Goal: Information Seeking & Learning: Learn about a topic

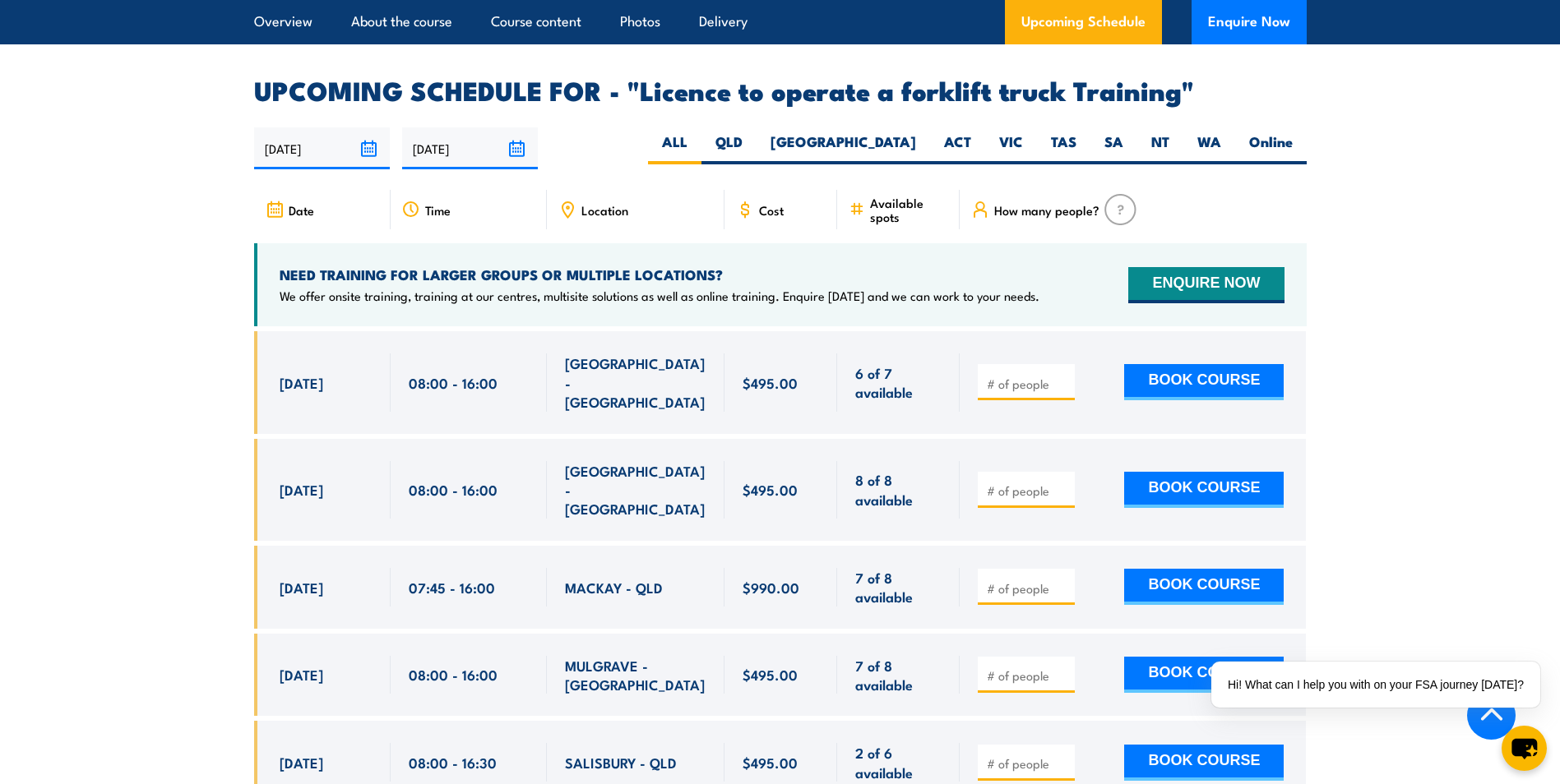
scroll to position [2959, 0]
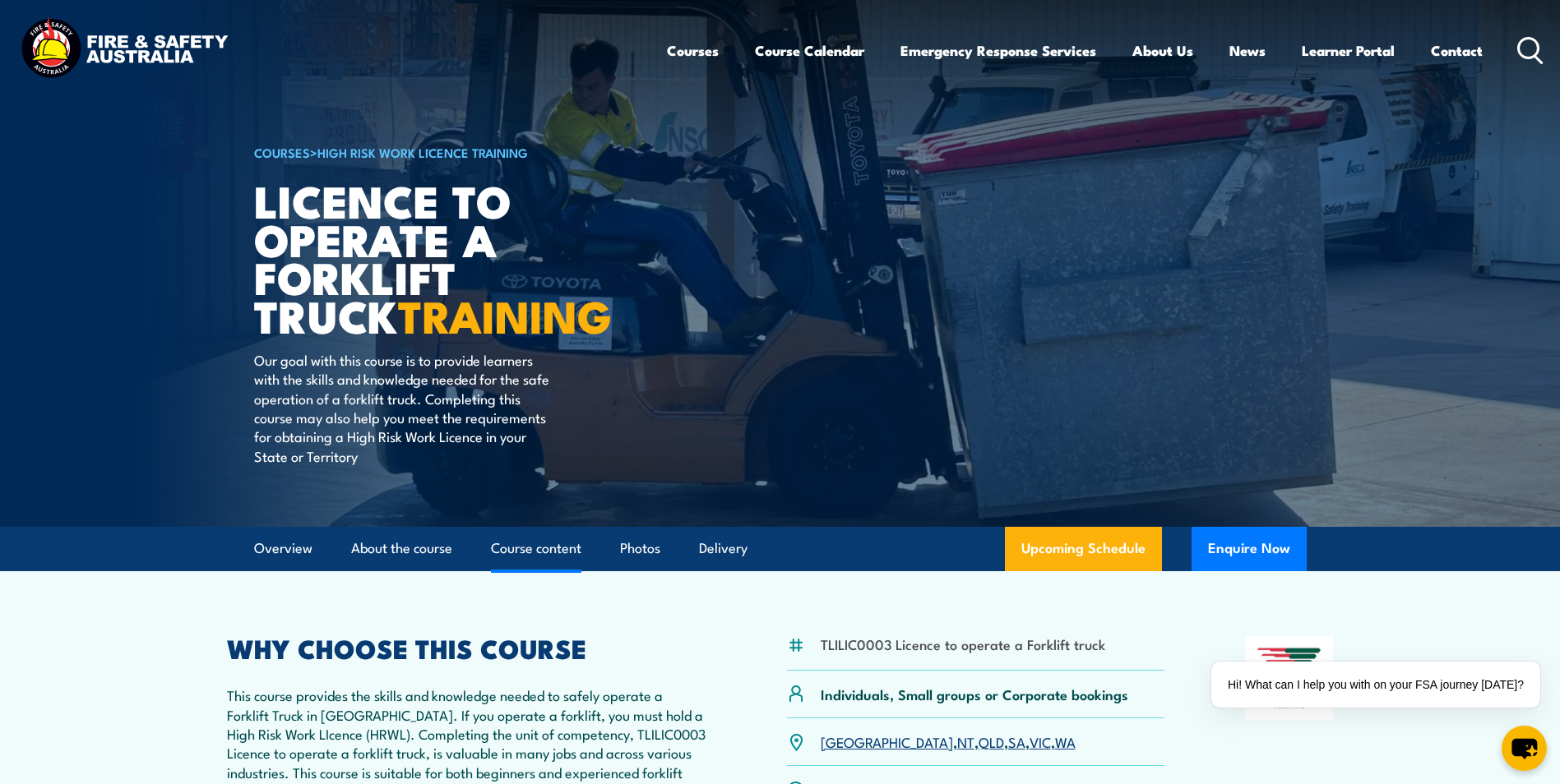
click at [549, 544] on link "Course content" at bounding box center [536, 548] width 90 height 43
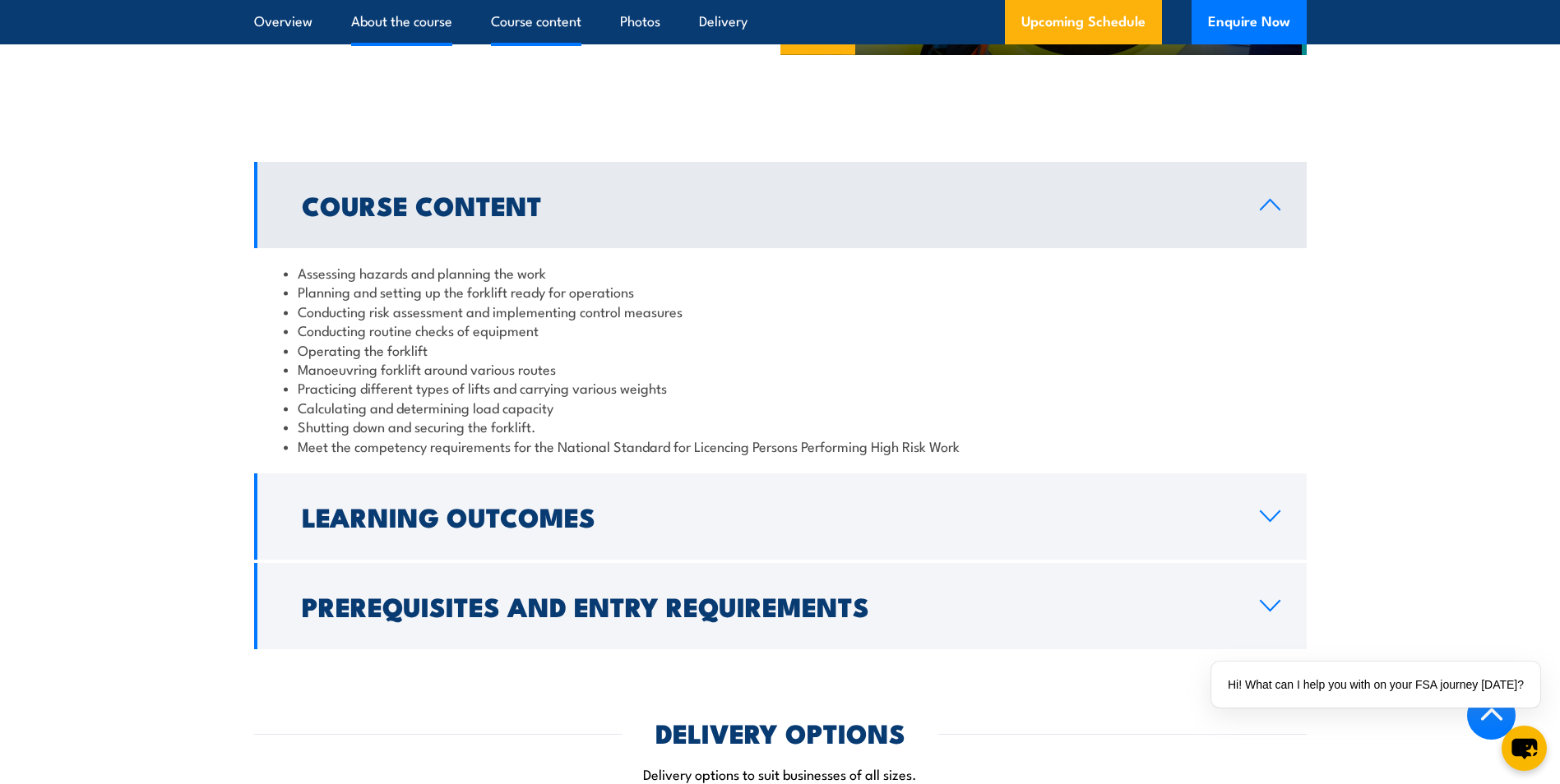
scroll to position [1457, 0]
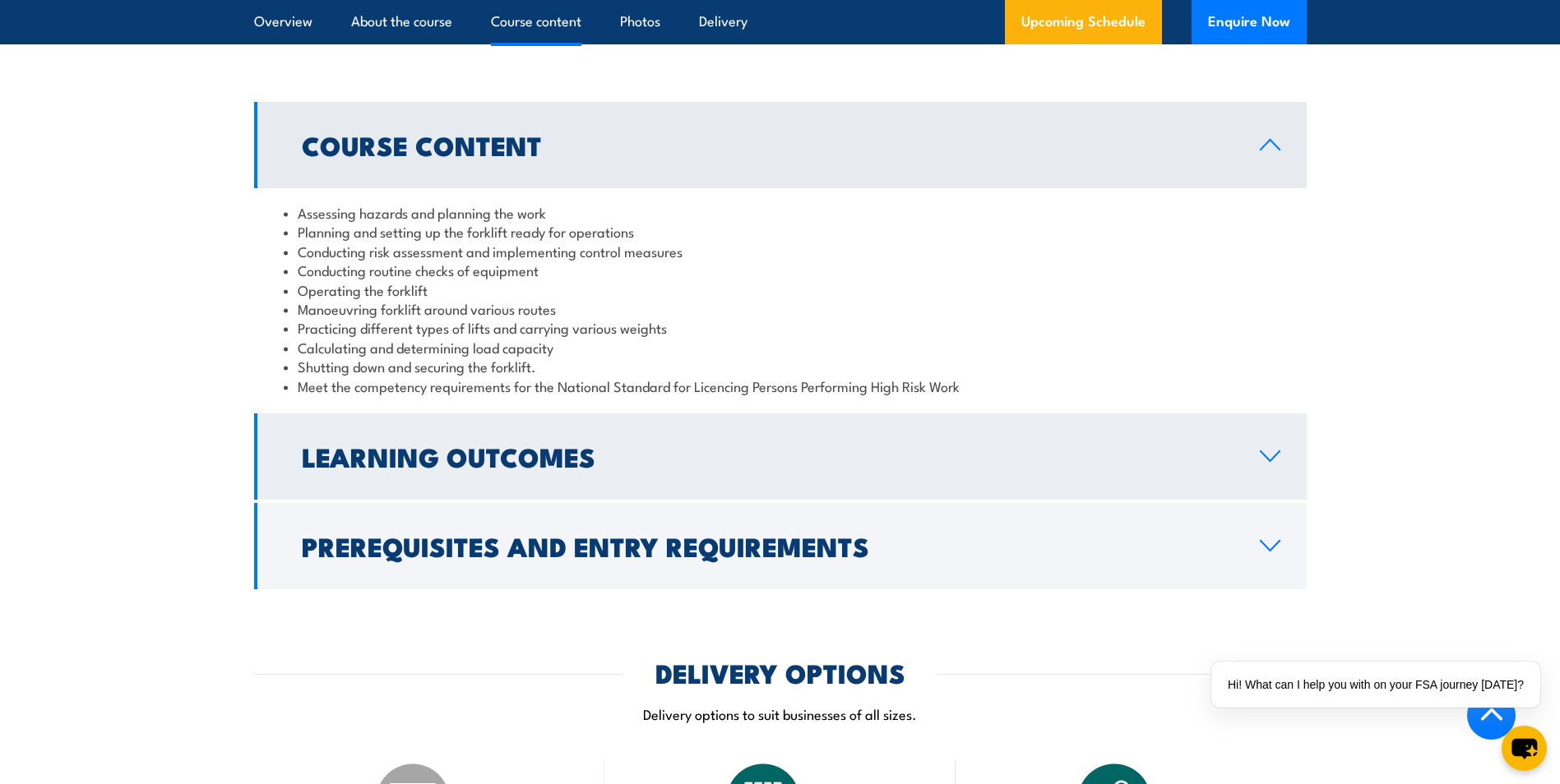
click at [526, 452] on h2 "Learning Outcomes" at bounding box center [767, 455] width 931 height 23
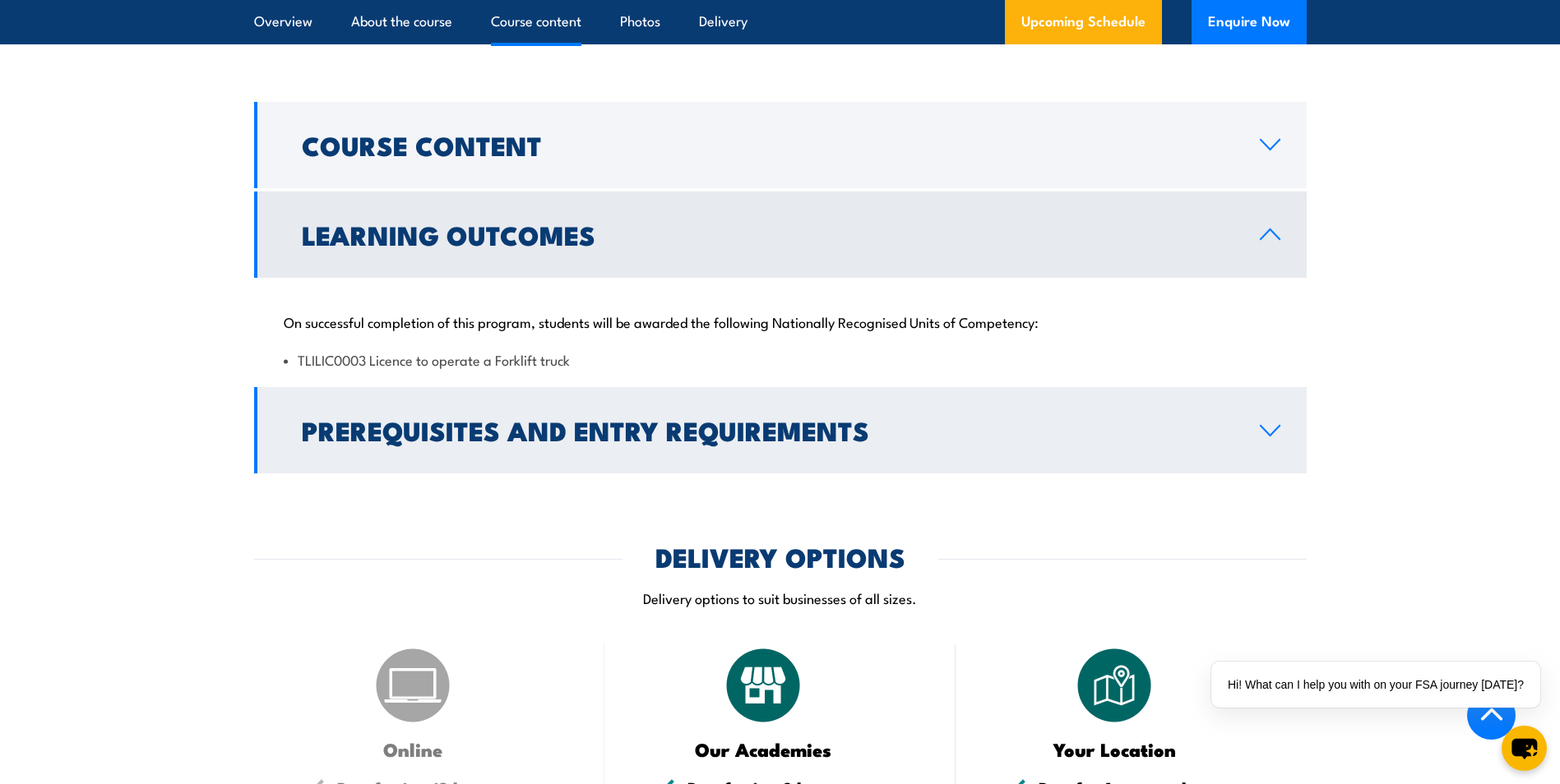
click at [678, 433] on h2 "Prerequisites and Entry Requirements" at bounding box center [767, 429] width 931 height 23
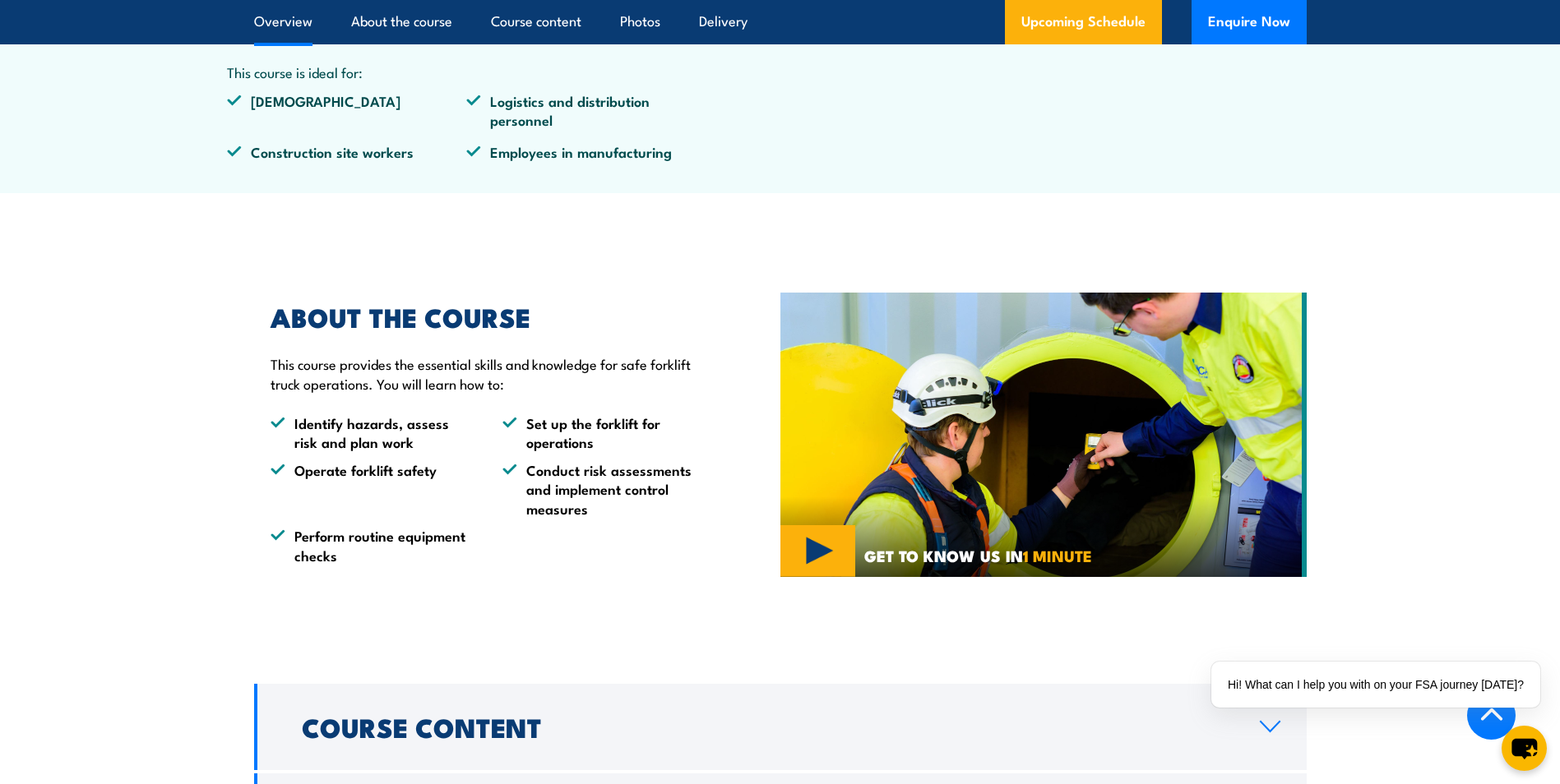
scroll to position [881, 0]
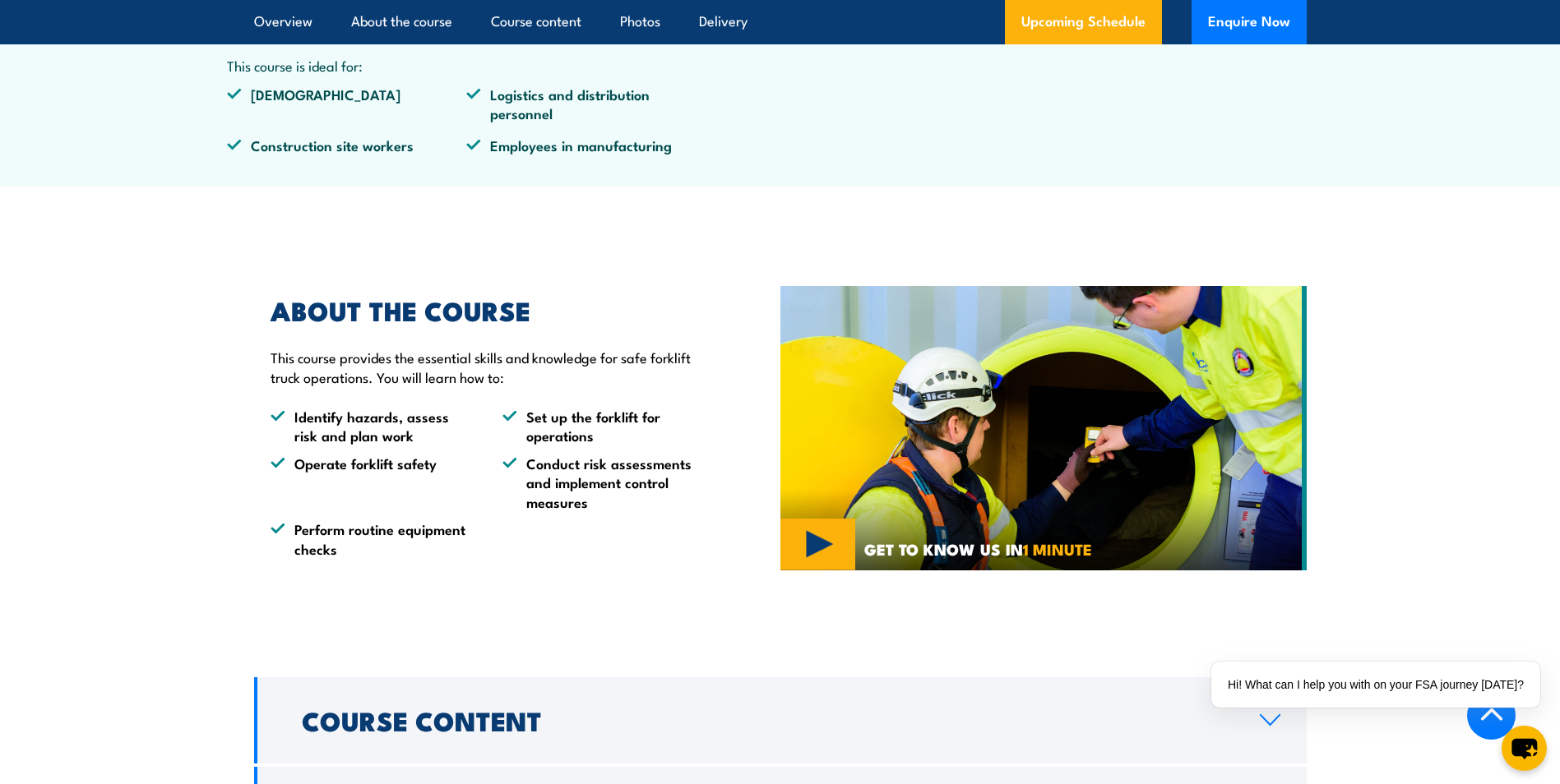
click at [411, 474] on li "Operate forklift safety" at bounding box center [371, 482] width 203 height 57
click at [420, 467] on li "Operate forklift safety" at bounding box center [371, 482] width 203 height 57
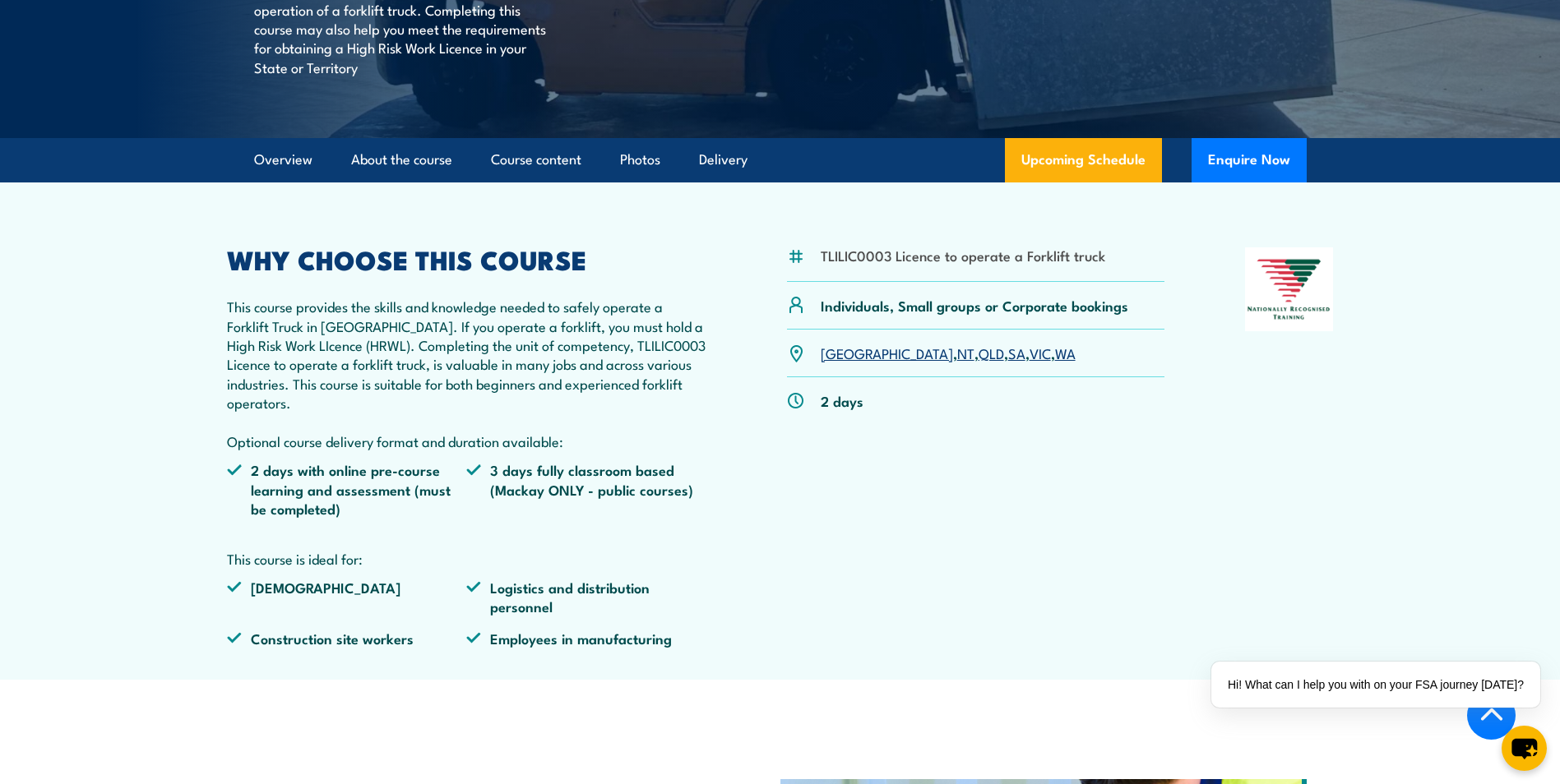
scroll to position [0, 0]
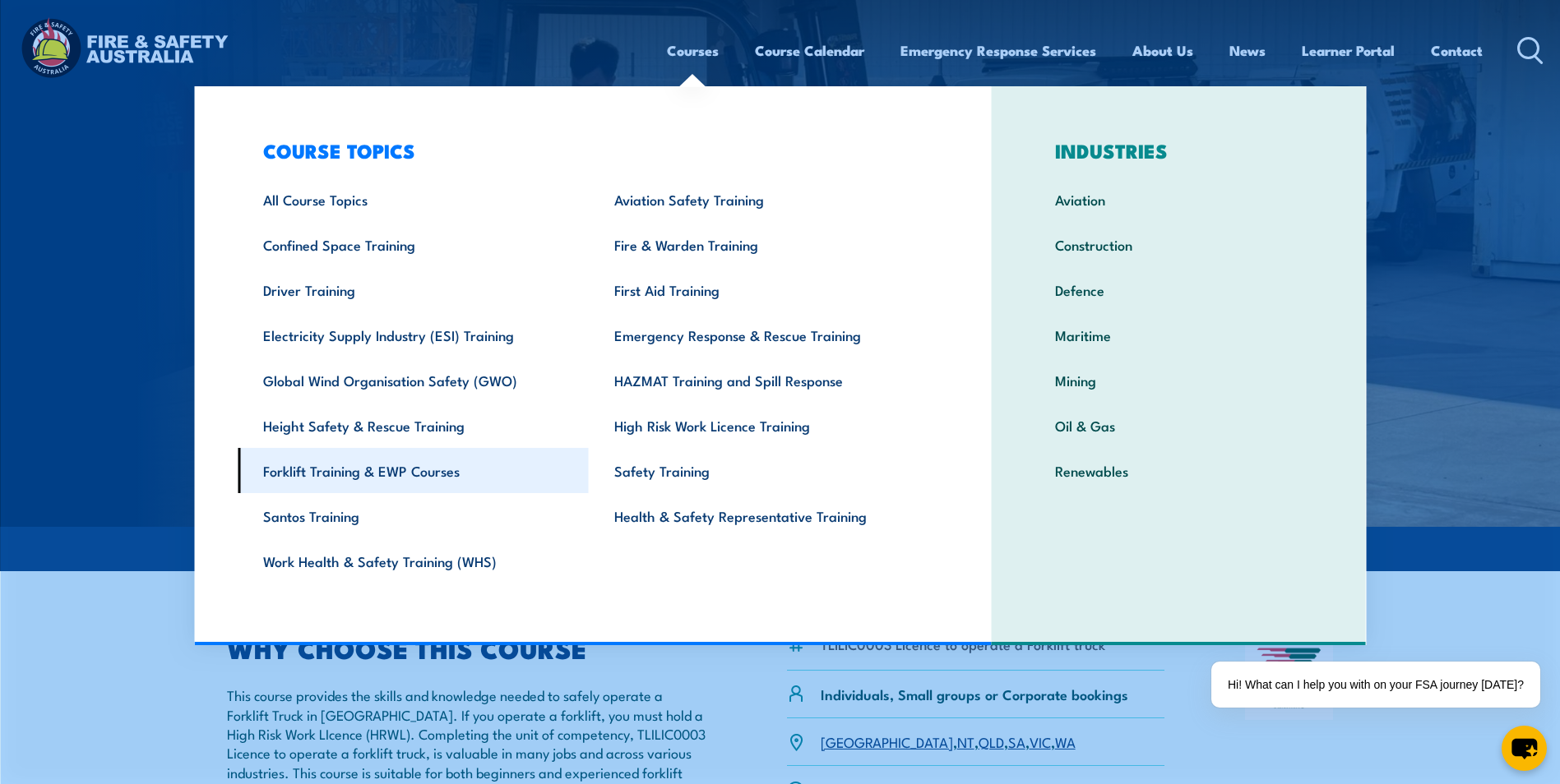
click at [433, 473] on link "Forklift Training & EWP Courses" at bounding box center [413, 470] width 351 height 45
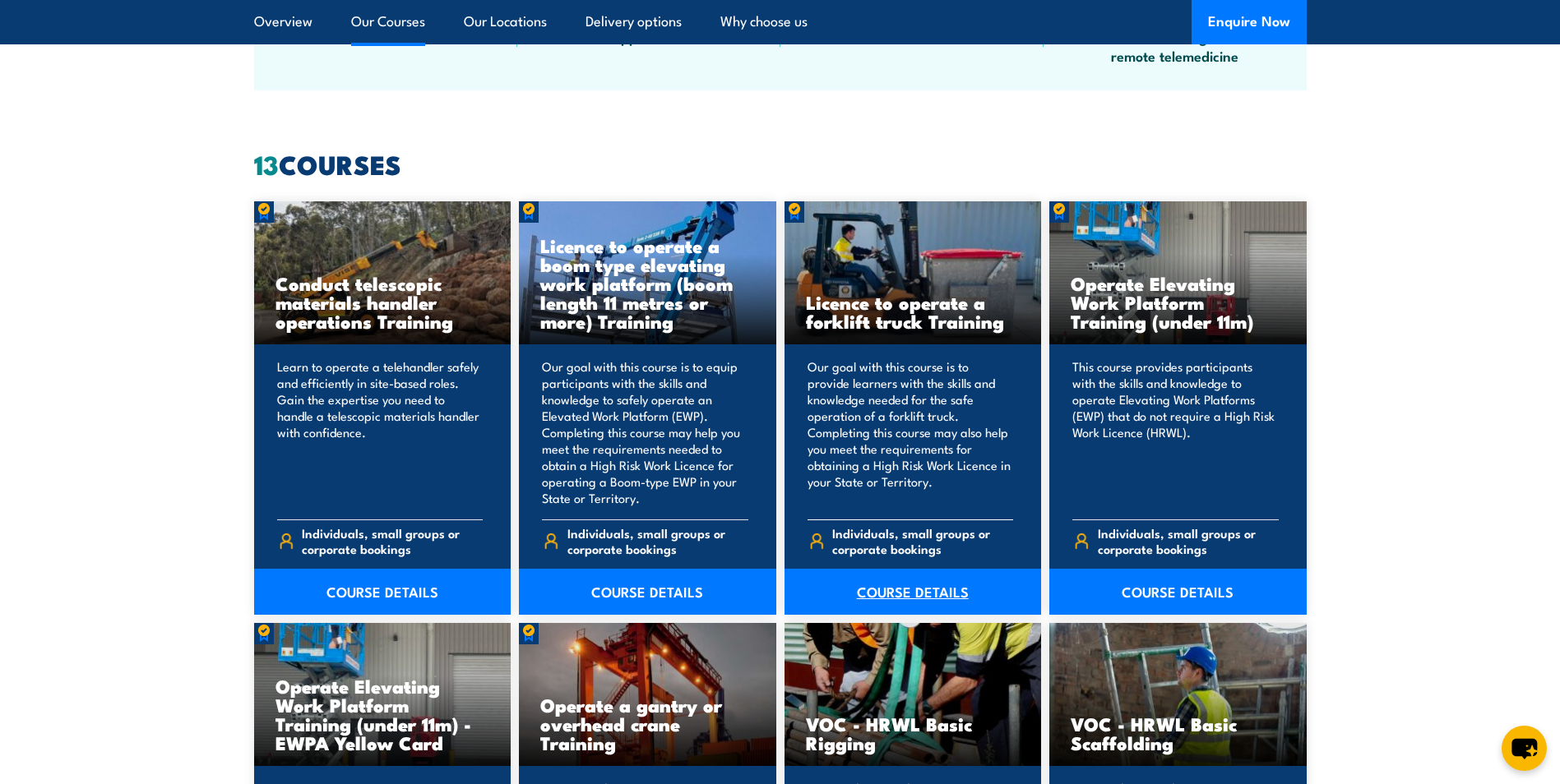
scroll to position [1232, 0]
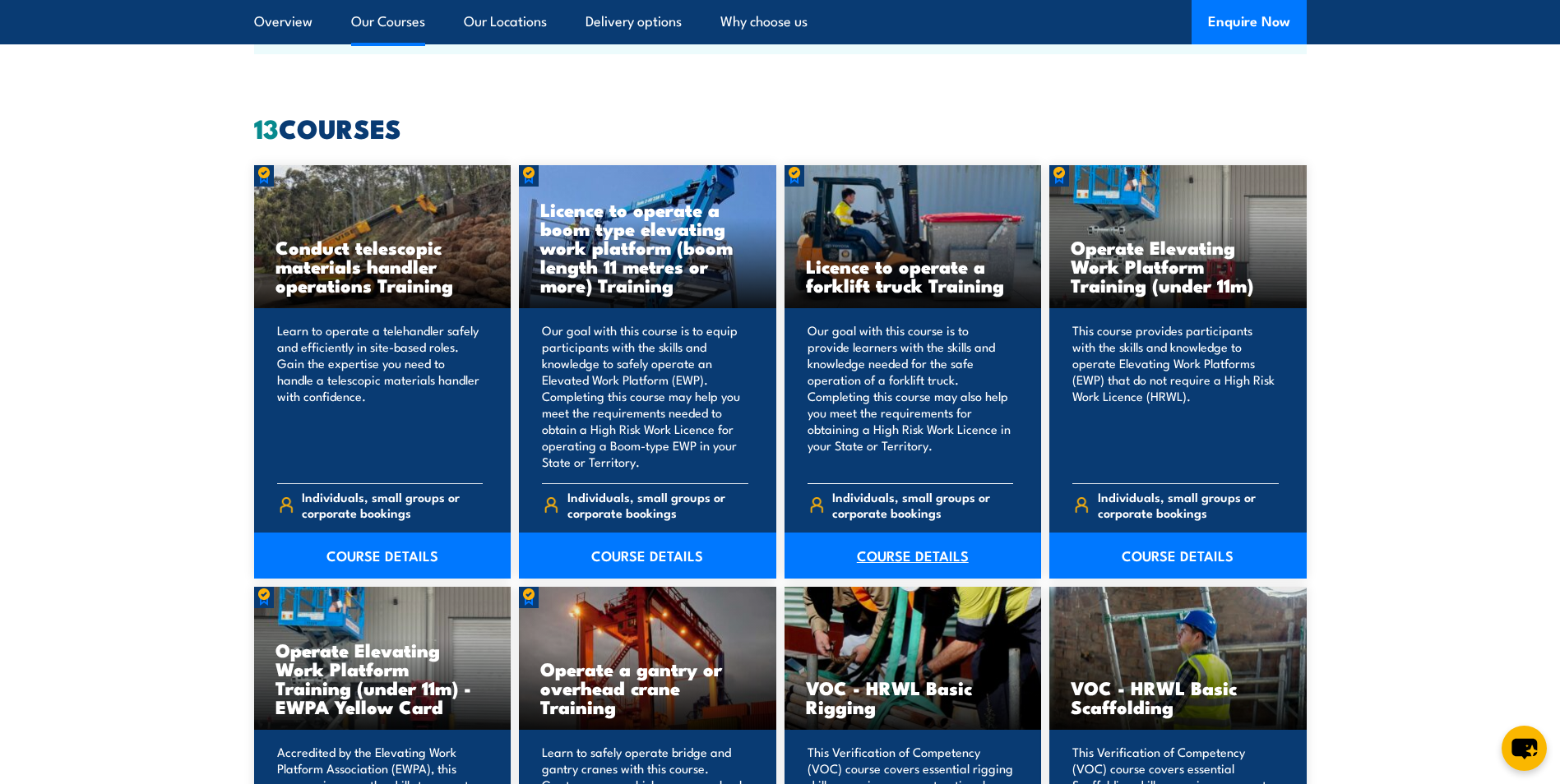
click at [908, 552] on link "COURSE DETAILS" at bounding box center [913, 555] width 257 height 46
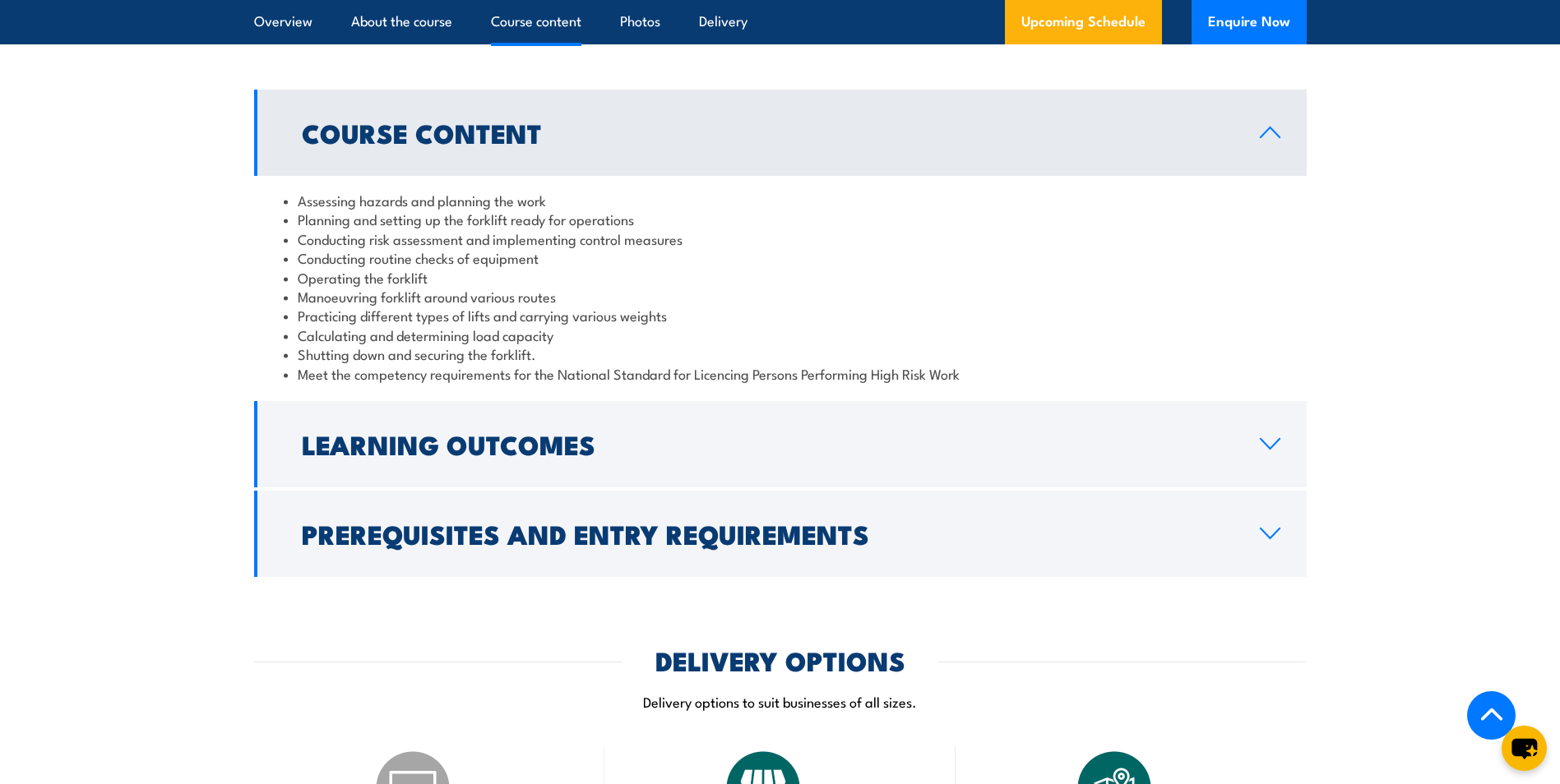
scroll to position [1479, 0]
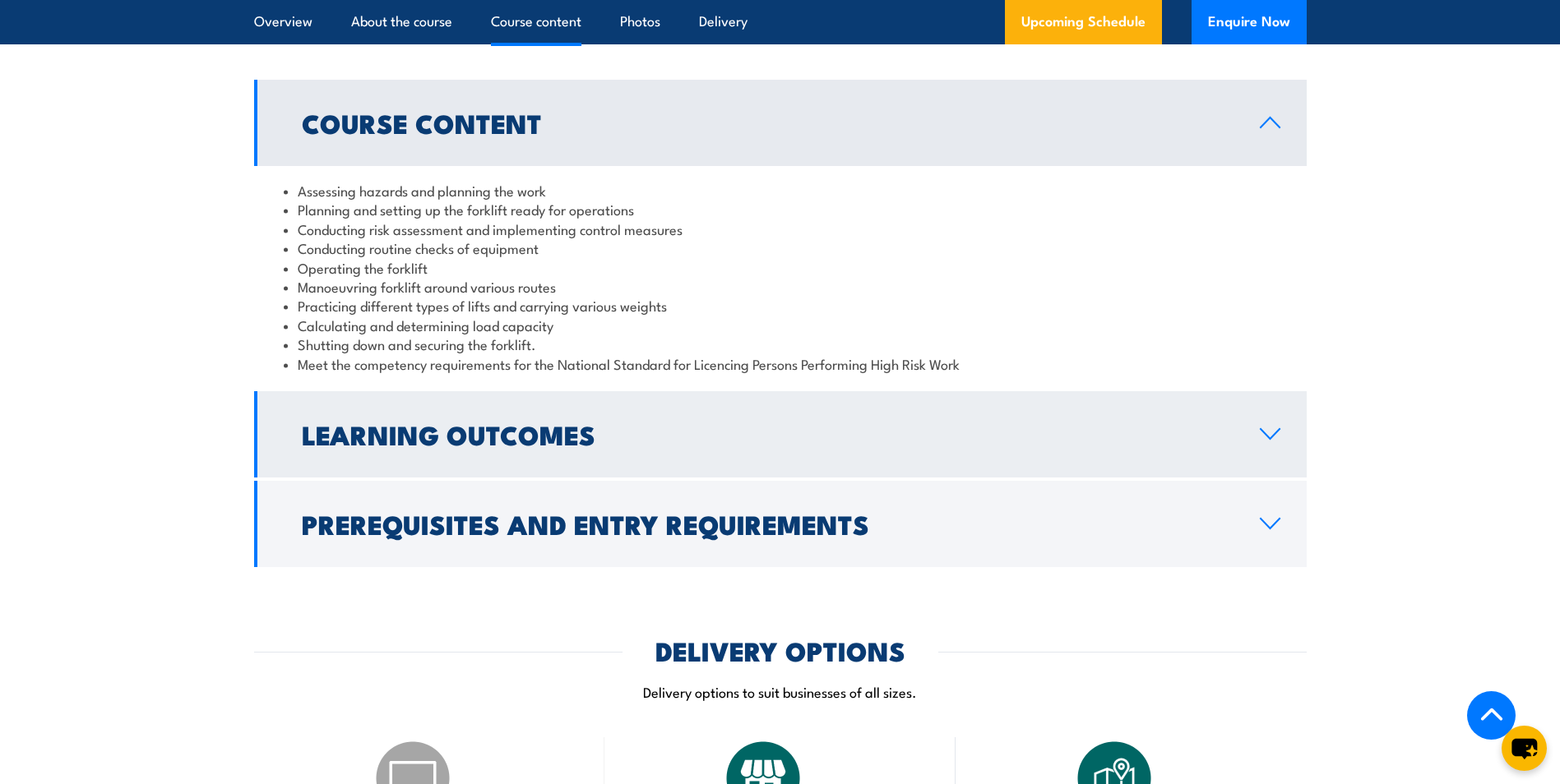
click at [579, 435] on h2 "Learning Outcomes" at bounding box center [767, 434] width 931 height 23
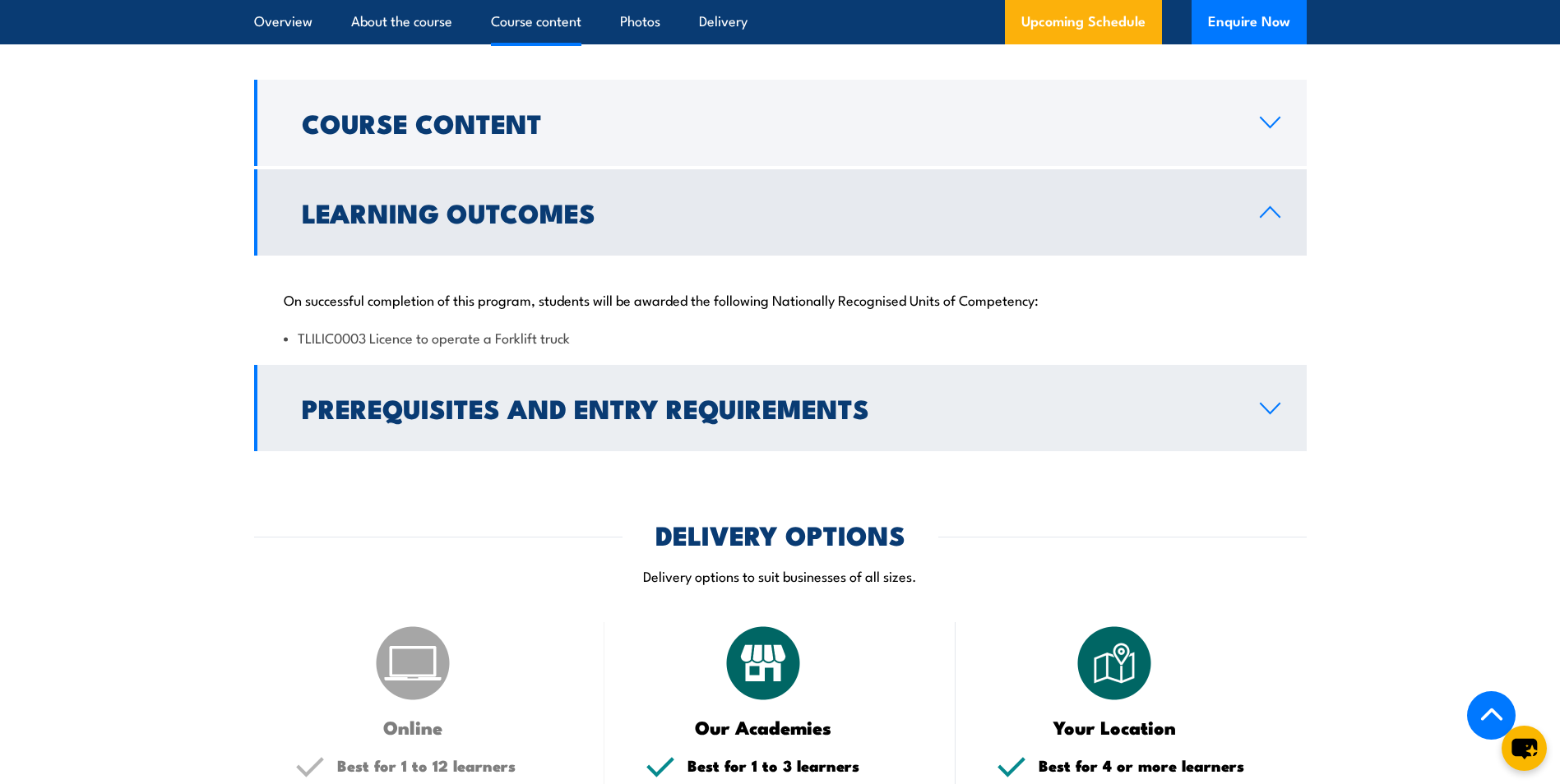
click at [710, 419] on h2 "Prerequisites and Entry Requirements" at bounding box center [767, 408] width 931 height 23
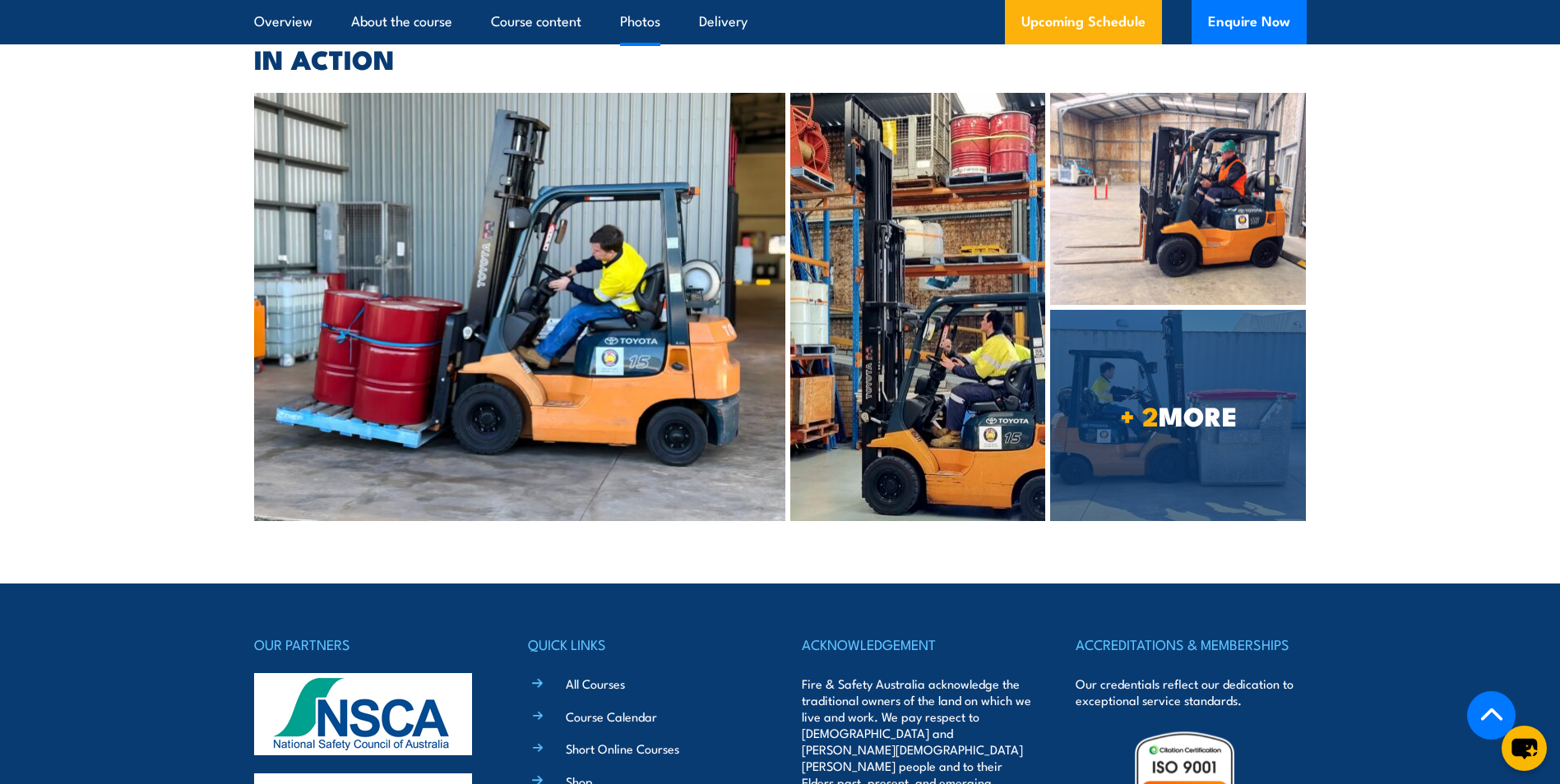
scroll to position [5577, 0]
